Goal: Transaction & Acquisition: Download file/media

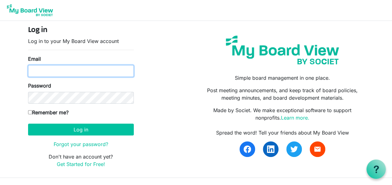
click at [106, 68] on input "Email" at bounding box center [81, 71] width 106 height 12
type input "info@cschn.org"
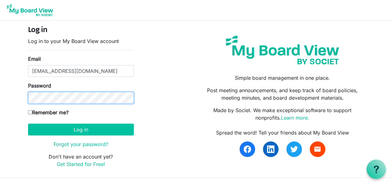
click at [28, 124] on button "Log in" at bounding box center [81, 130] width 106 height 12
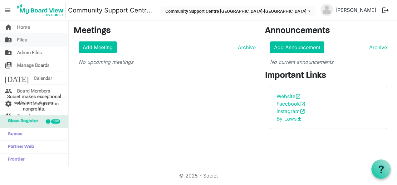
click at [51, 39] on link "folder_shared Files" at bounding box center [34, 40] width 68 height 12
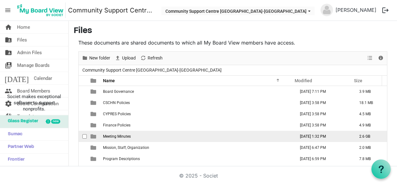
click at [143, 133] on td "Meeting Minutes" at bounding box center [197, 136] width 192 height 11
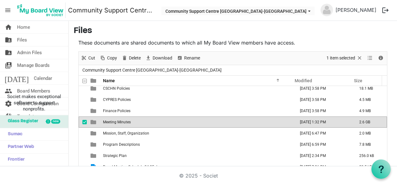
scroll to position [17, 0]
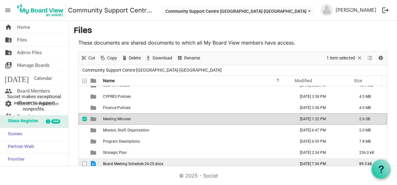
click at [144, 160] on td "Board Meeting Schedule 24-25.docx" at bounding box center [197, 163] width 192 height 11
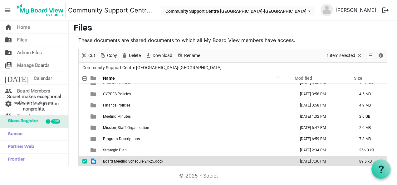
click at [144, 160] on span "Board Meeting Schedule 24-25.docx" at bounding box center [133, 161] width 60 height 4
click at [235, 31] on h3 "Files" at bounding box center [233, 28] width 318 height 11
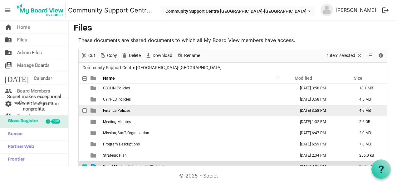
scroll to position [17, 0]
